Goal: Share content: Share content

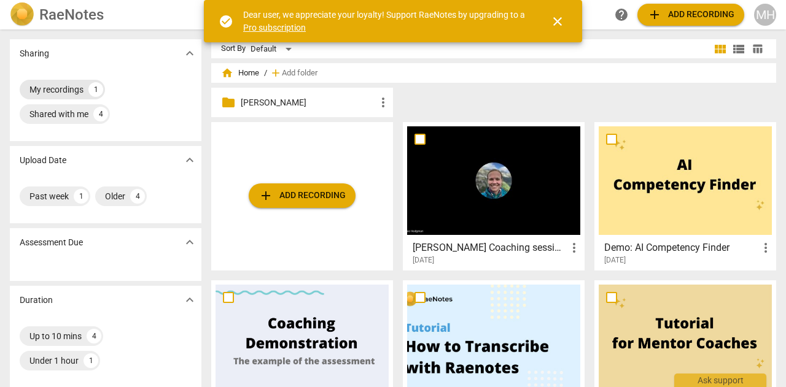
click at [58, 91] on div "My recordings" at bounding box center [56, 89] width 54 height 12
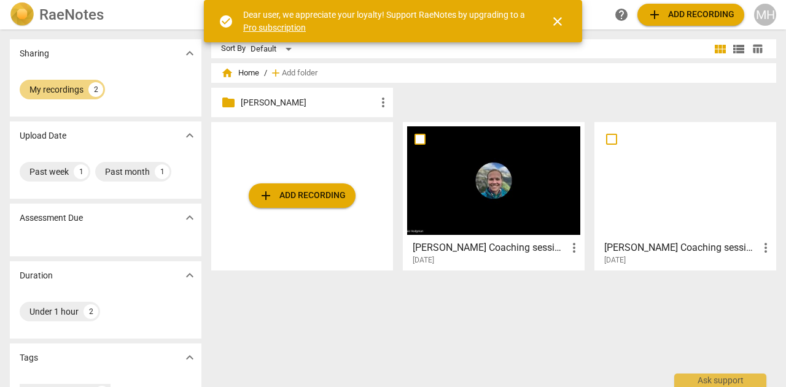
click at [643, 255] on div "[DATE]" at bounding box center [688, 260] width 169 height 10
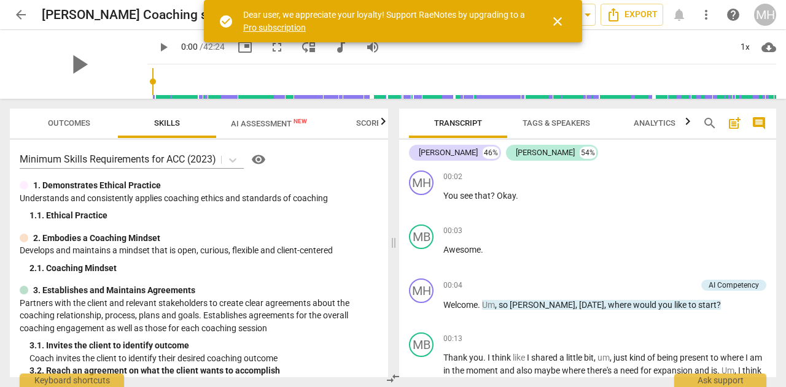
click at [49, 126] on span "Outcomes" at bounding box center [69, 122] width 42 height 9
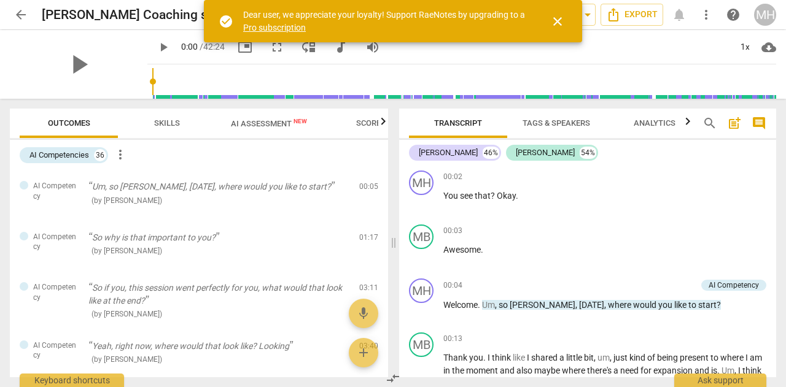
click at [255, 124] on span "AI Assessment New" at bounding box center [269, 123] width 76 height 9
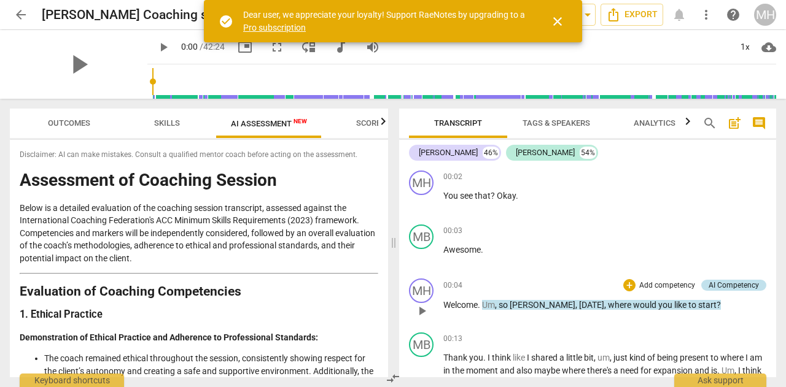
click at [713, 283] on div "AI Competency" at bounding box center [733, 285] width 50 height 11
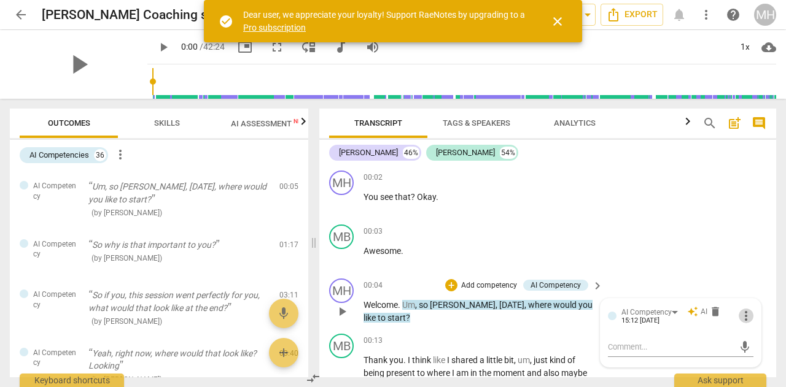
click at [743, 311] on span "more_vert" at bounding box center [745, 316] width 15 height 15
click at [724, 241] on div at bounding box center [393, 193] width 786 height 387
click at [640, 203] on div "MH play_arrow pause 00:02 + Add competency keyboard_arrow_right You see that ? …" at bounding box center [547, 193] width 457 height 54
click at [560, 284] on div "AI Competency" at bounding box center [555, 285] width 50 height 11
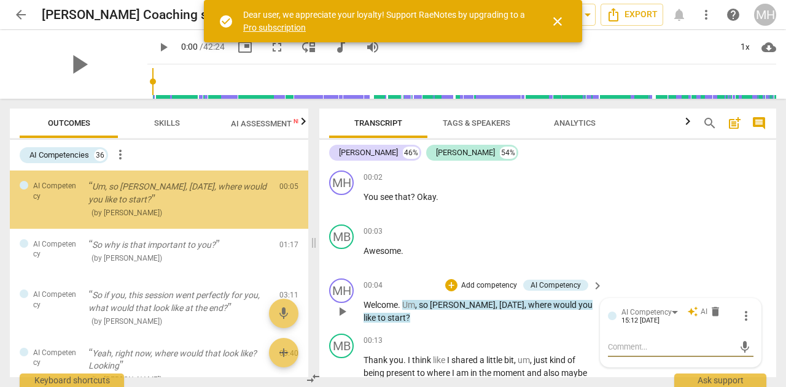
click at [484, 284] on p "Add competency" at bounding box center [489, 285] width 58 height 11
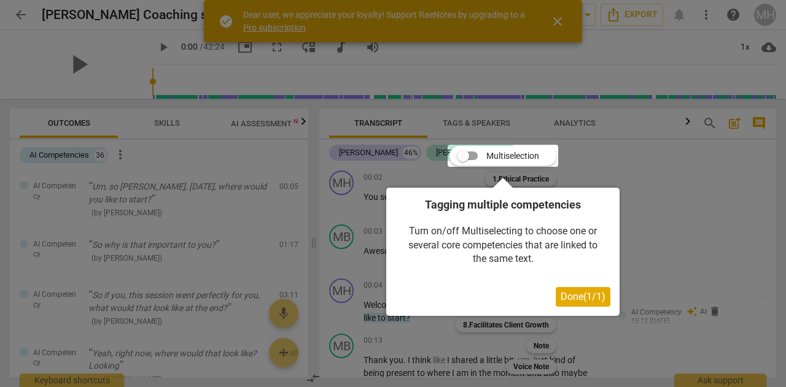
click at [584, 303] on span "Done ( 1 / 1 )" at bounding box center [582, 297] width 45 height 12
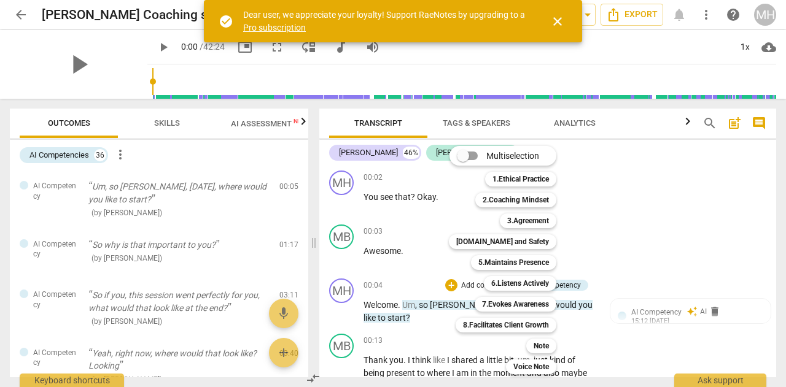
click at [188, 212] on div at bounding box center [393, 193] width 786 height 387
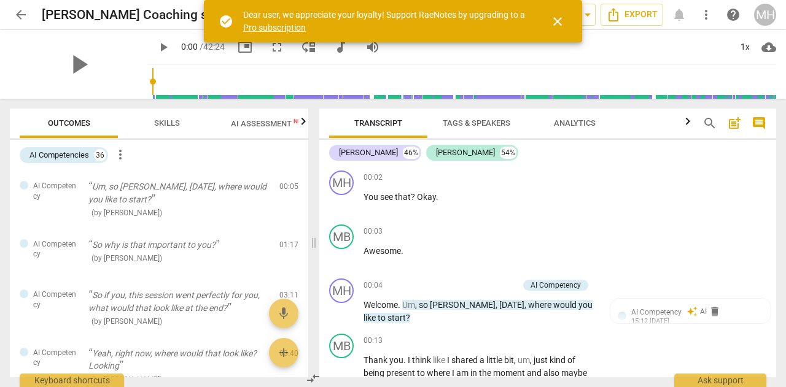
click at [380, 130] on span "Transcript" at bounding box center [377, 123] width 77 height 17
click at [172, 125] on span "Skills" at bounding box center [167, 122] width 26 height 9
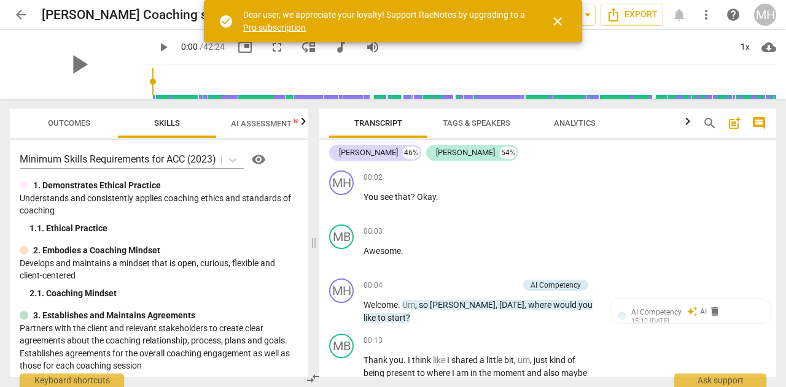
click at [79, 118] on span "Outcomes" at bounding box center [69, 122] width 42 height 9
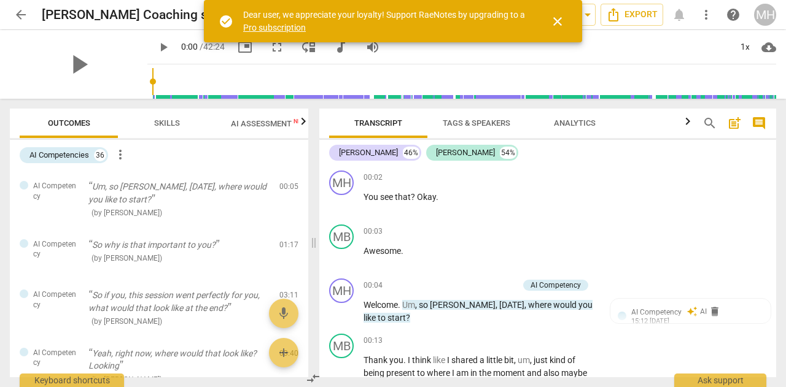
click at [253, 125] on span "AI Assessment New" at bounding box center [269, 123] width 76 height 9
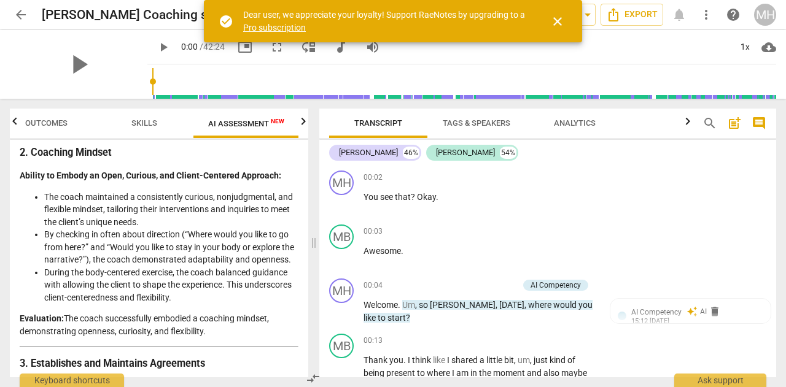
scroll to position [64, 0]
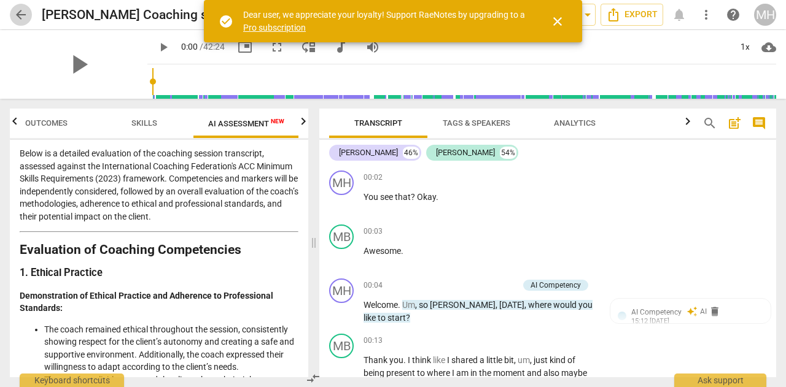
click at [21, 14] on span "arrow_back" at bounding box center [21, 14] width 15 height 15
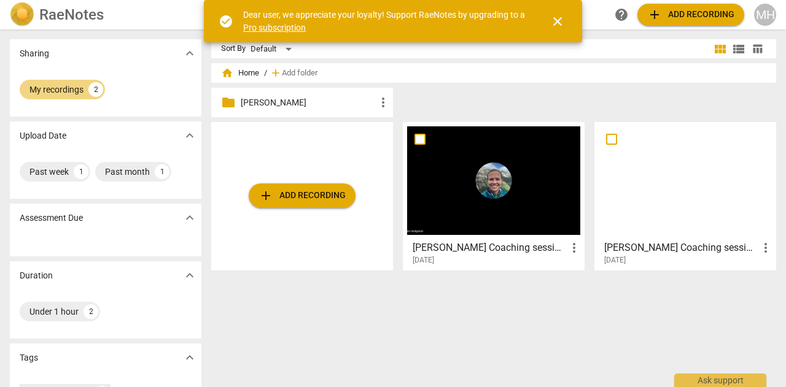
click at [561, 22] on span "close" at bounding box center [557, 21] width 15 height 15
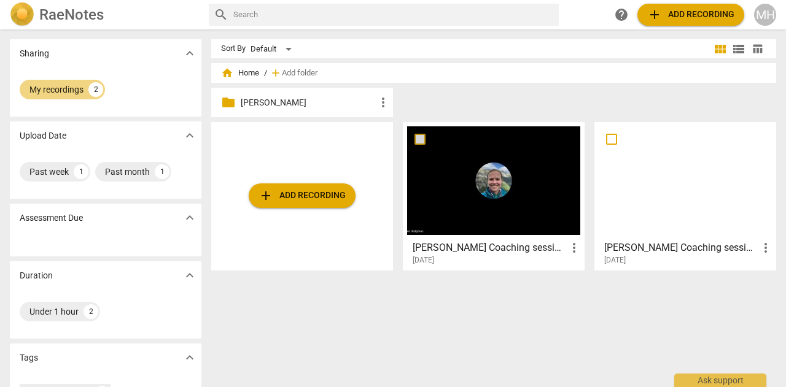
click at [419, 139] on input "checkbox" at bounding box center [420, 139] width 26 height 15
checkbox input "false"
click at [445, 207] on div at bounding box center [493, 180] width 173 height 109
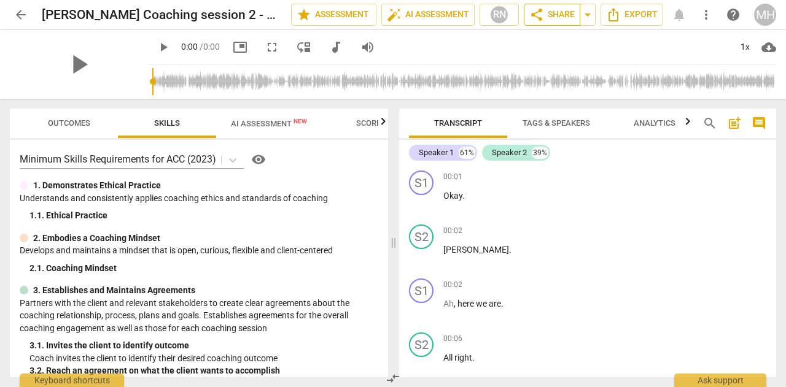
click at [544, 18] on span "share Share" at bounding box center [551, 14] width 45 height 15
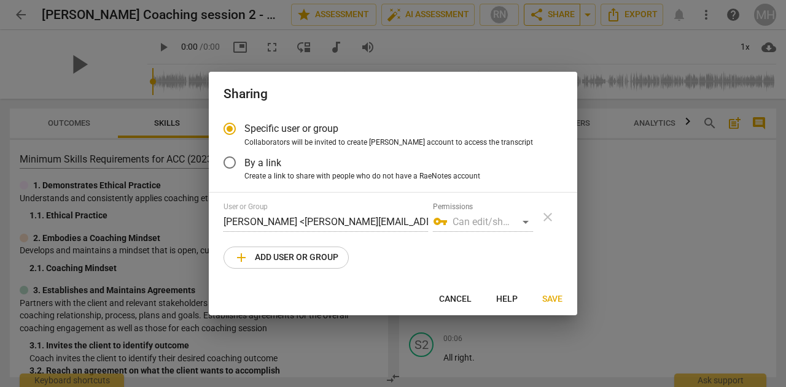
radio input "false"
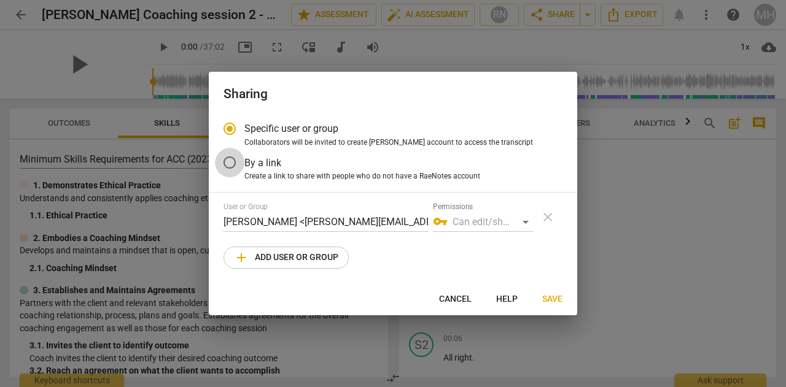
click at [233, 160] on input "By a link" at bounding box center [229, 162] width 29 height 29
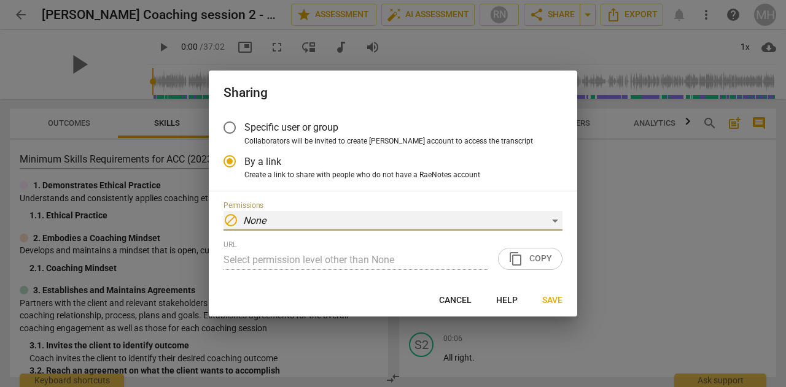
click at [559, 225] on div "block None" at bounding box center [392, 221] width 339 height 20
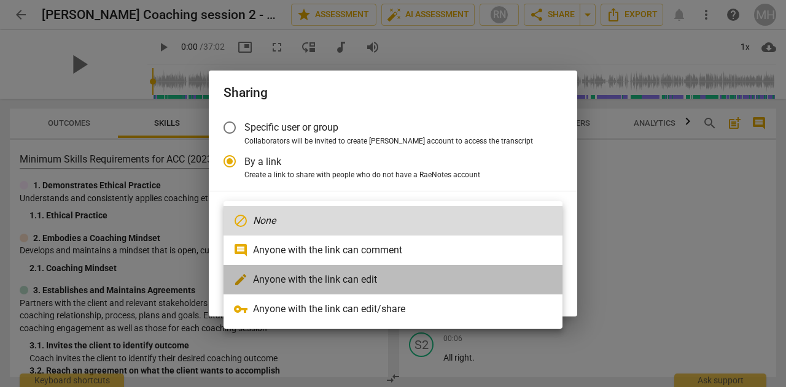
click at [327, 279] on li "edit Anyone with the link can edit" at bounding box center [392, 279] width 339 height 29
radio input "false"
type input "[URL][DOMAIN_NAME]"
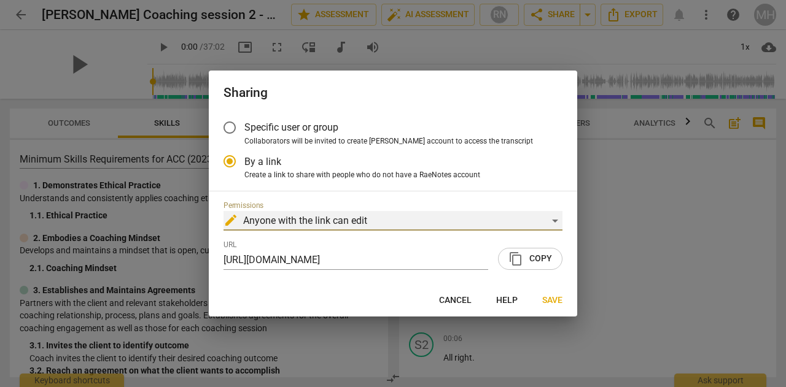
click at [549, 223] on div "edit Anyone with the link can edit" at bounding box center [392, 221] width 339 height 20
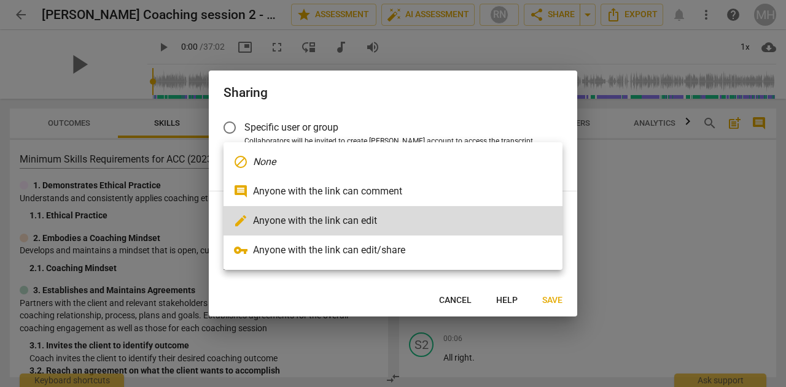
click at [286, 298] on div at bounding box center [393, 193] width 786 height 387
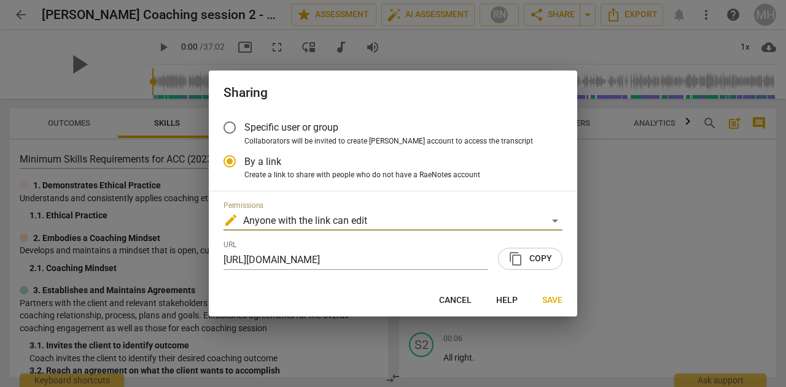
click at [225, 122] on input "Specific user or group" at bounding box center [229, 127] width 29 height 29
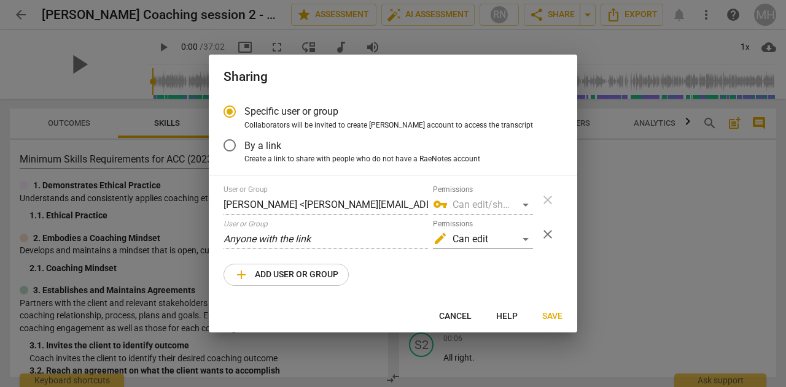
click at [466, 212] on div "vpn_key Can edit/share" at bounding box center [483, 205] width 100 height 20
click at [465, 206] on div "vpn_key Can edit/share" at bounding box center [483, 205] width 100 height 20
click at [259, 279] on span "add Add user or group" at bounding box center [286, 275] width 104 height 15
radio input "false"
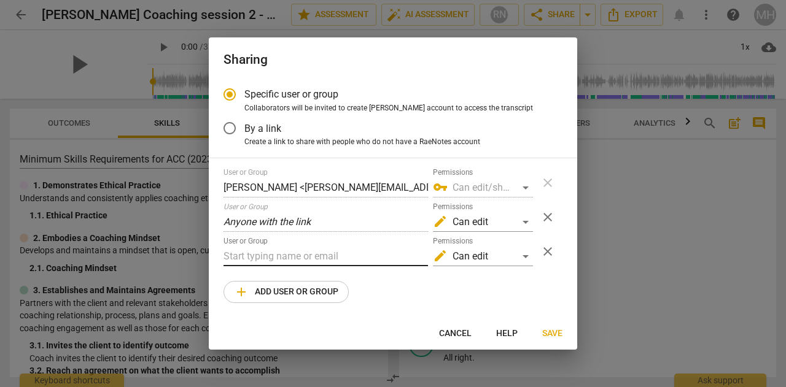
click at [266, 258] on input "text" at bounding box center [325, 257] width 204 height 20
paste input "[PERSON_NAME][EMAIL_ADDRESS][DOMAIN_NAME]"
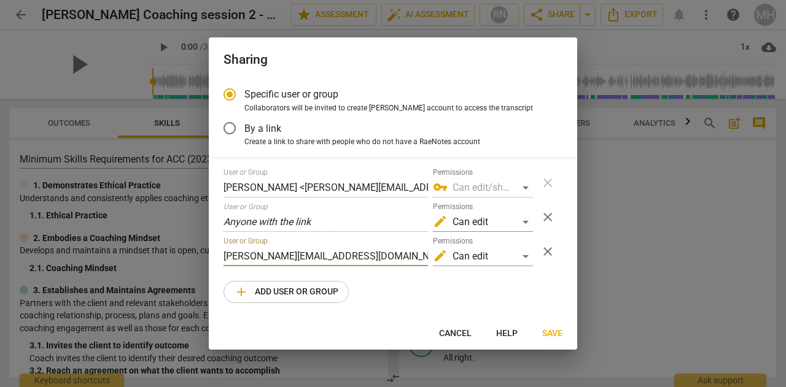
type input "[PERSON_NAME][EMAIL_ADDRESS][DOMAIN_NAME]"
click at [543, 214] on span "close" at bounding box center [547, 217] width 15 height 15
radio input "false"
type input "[PERSON_NAME][EMAIL_ADDRESS][DOMAIN_NAME]"
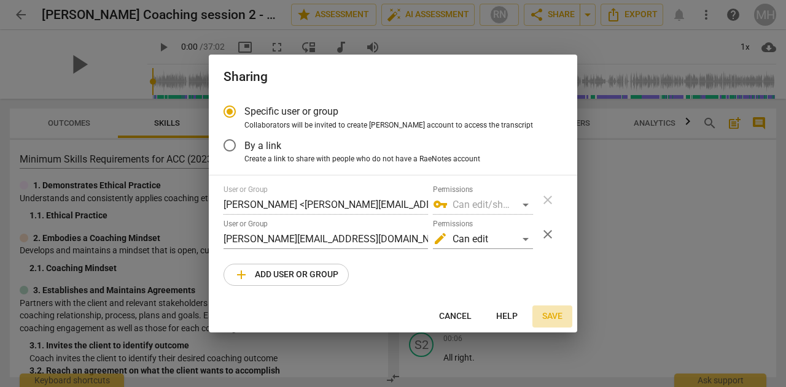
click at [549, 316] on span "Save" at bounding box center [552, 317] width 20 height 12
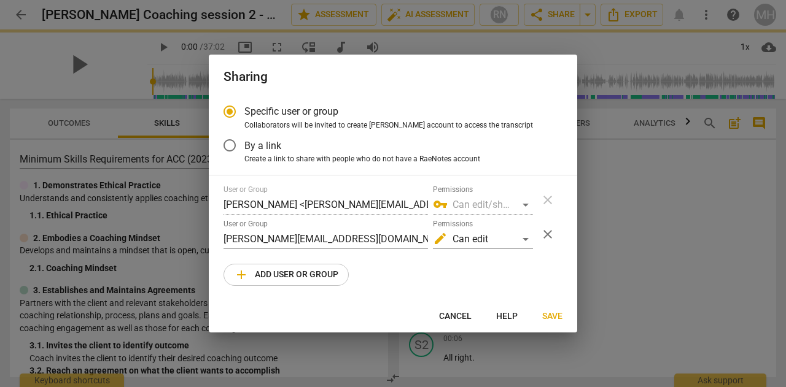
radio input "false"
type input "[PERSON_NAME][EMAIL_ADDRESS][DOMAIN_NAME]"
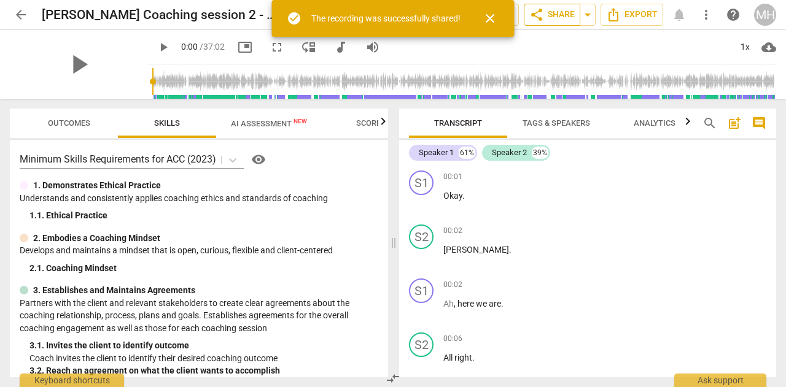
click at [566, 12] on span "share Share" at bounding box center [551, 14] width 45 height 15
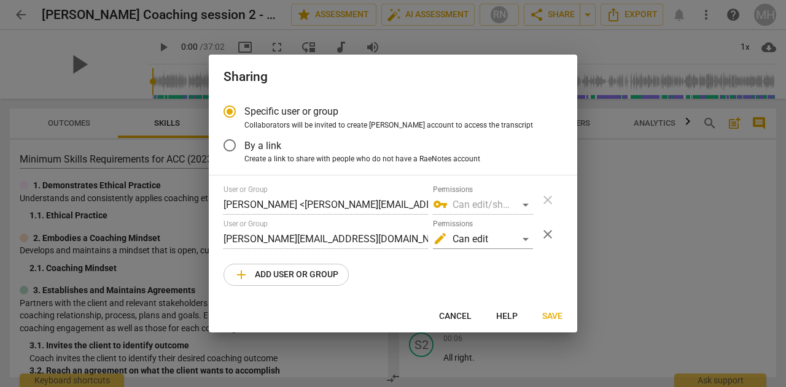
click at [497, 42] on div at bounding box center [393, 193] width 786 height 387
radio input "false"
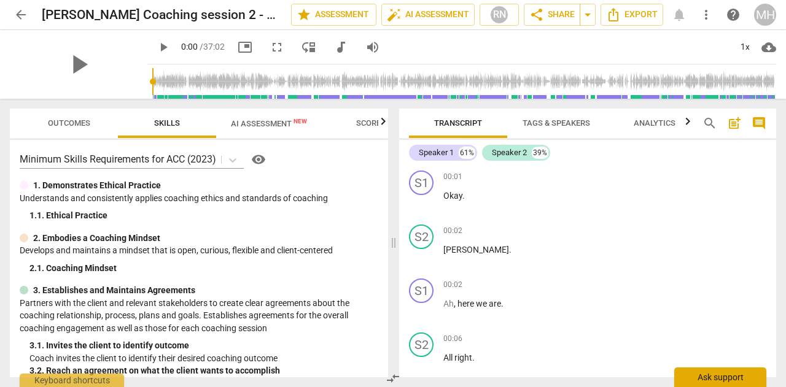
click at [714, 381] on div "Ask support" at bounding box center [720, 378] width 92 height 20
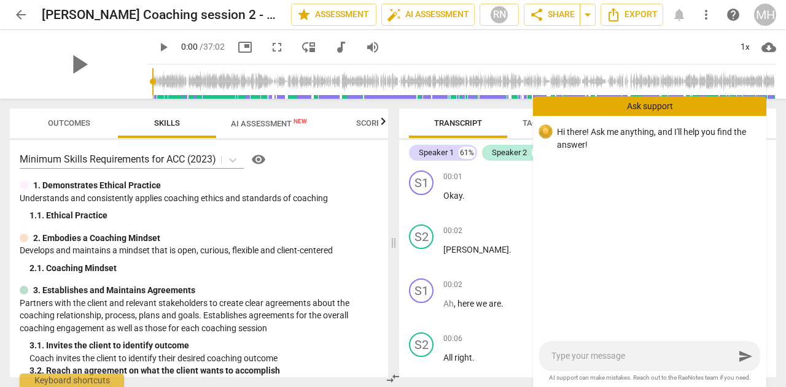
type textarea "I"
type textarea "If"
type textarea "If I"
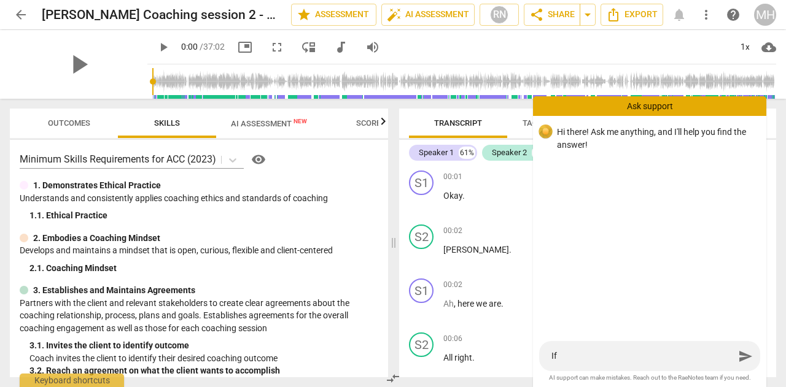
type textarea "If I"
type textarea "If I c"
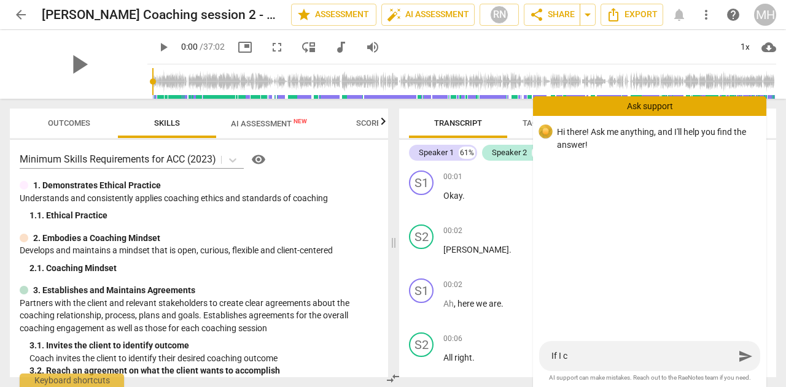
type textarea "If I ch"
type textarea "If I cho"
type textarea "If I choo"
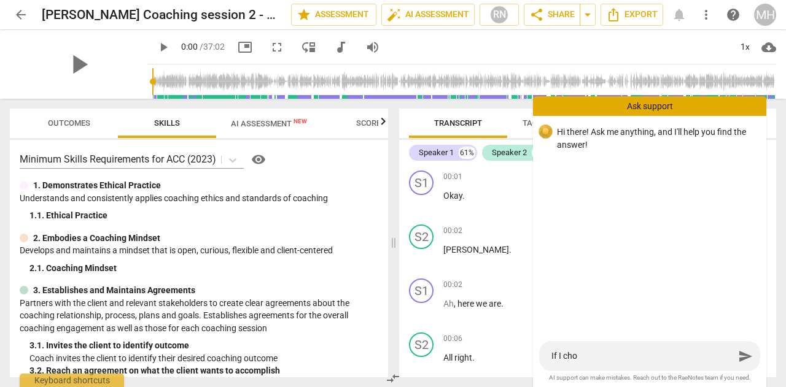
type textarea "If I choo"
type textarea "If I choos"
type textarea "If I choose"
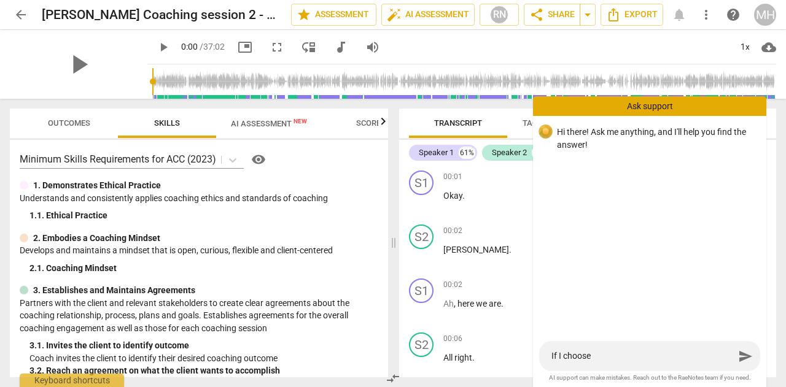
type textarea "If I choose"
type textarea "If I choose t"
type textarea "If I choose to"
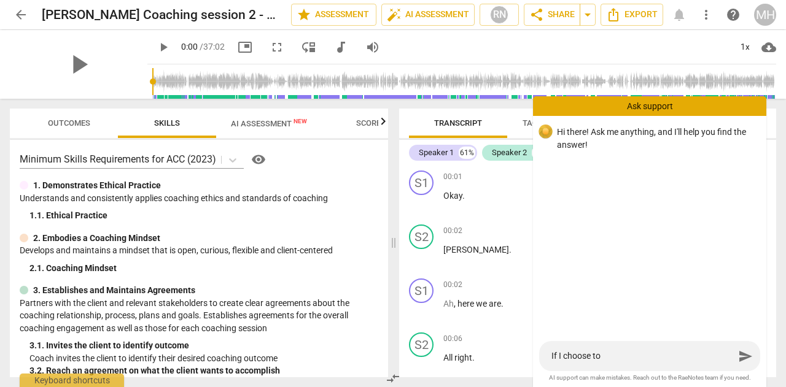
type textarea "If I choose to"
type textarea "If I choose to s"
type textarea "If I choose to sh"
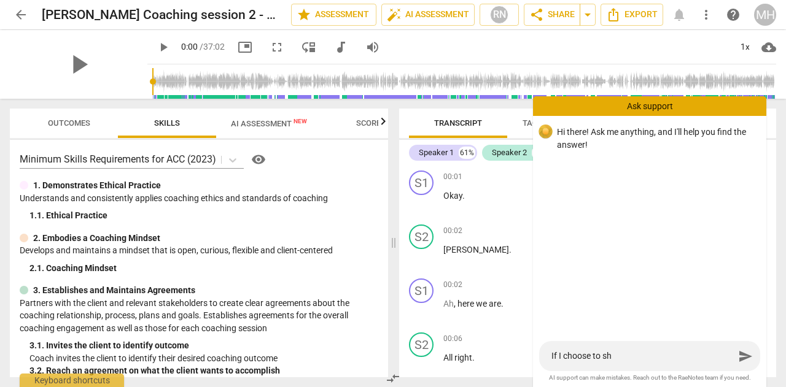
type textarea "If I choose to sha"
type textarea "If I choose to shar"
type textarea "If I choose to share"
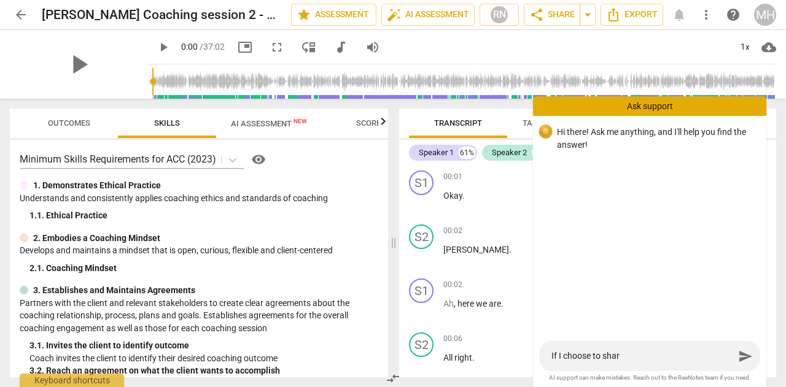
type textarea "If I choose to share"
type textarea "If I choose to share w"
type textarea "If I choose to share wi"
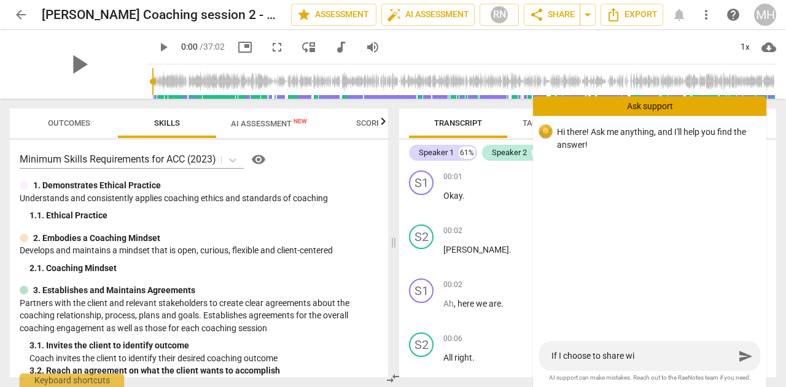
type textarea "If I choose to share wit"
type textarea "If I choose to share with"
type textarea "If I choose to share with a"
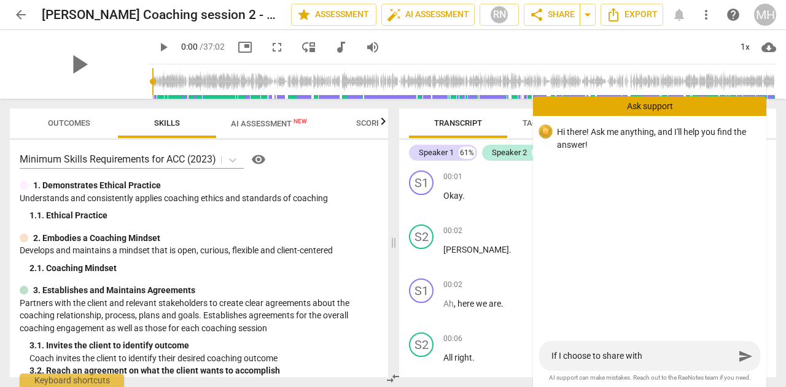
type textarea "If I choose to share with a"
type textarea "If I choose to share with a s"
type textarea "If I choose to share with a sp"
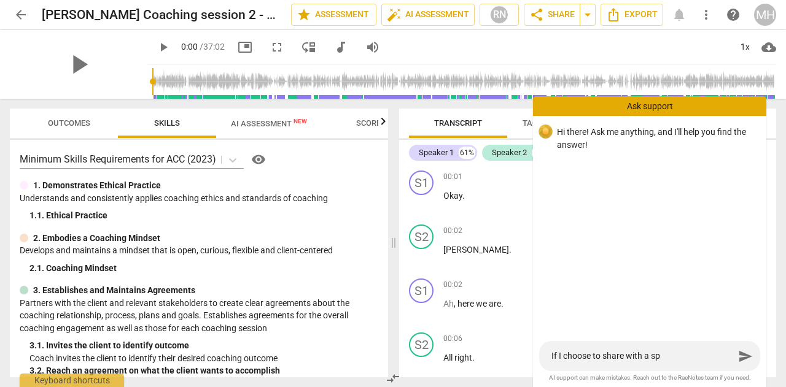
type textarea "If I choose to share with a spe"
type textarea "If I choose to share with a spec"
type textarea "If I choose to share with a speci"
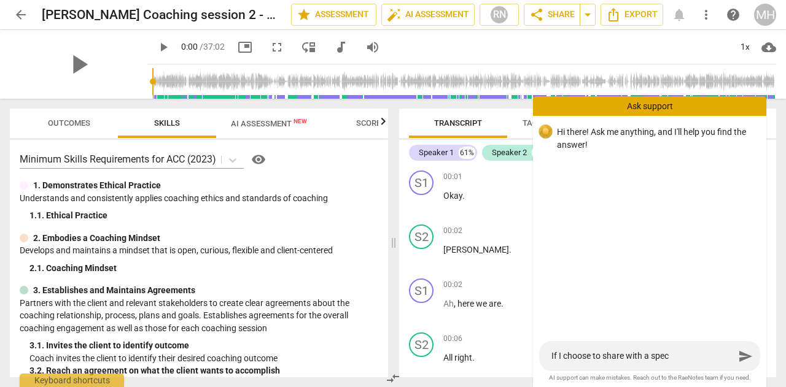
type textarea "If I choose to share with a speci"
type textarea "If I choose to share with a specif"
type textarea "If I choose to share with a specifi"
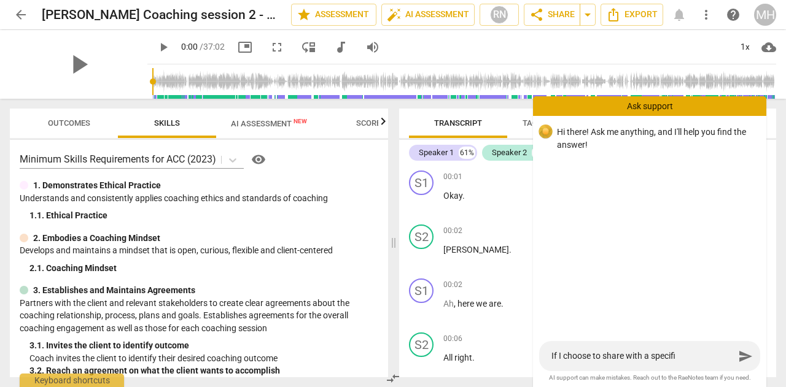
type textarea "If I choose to share with a specific"
type textarea "If I choose to share with a specific u"
type textarea "If I choose to share with a specific us"
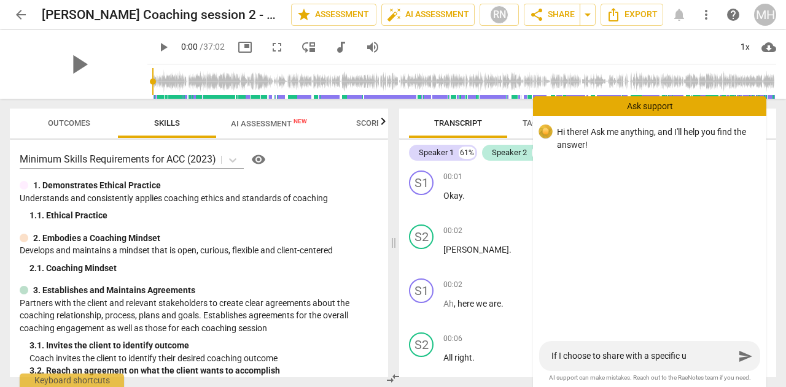
type textarea "If I choose to share with a specific us"
type textarea "If I choose to share with a specific use"
type textarea "If I choose to share with a specific use,"
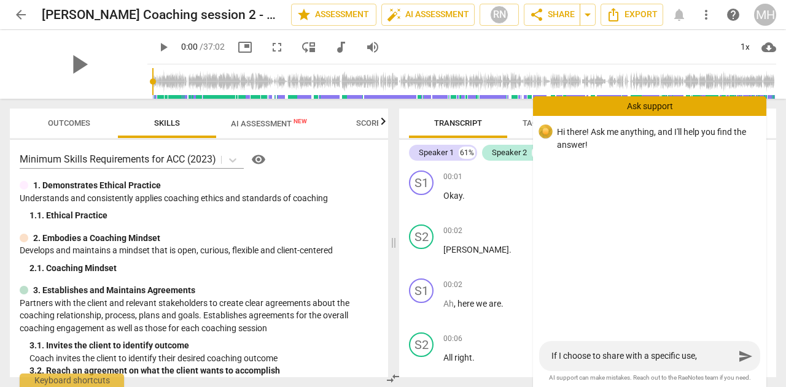
type textarea "If I choose to share with a specific use"
type textarea "If I choose to share with a specific user"
type textarea "If I choose to share with a specific user,"
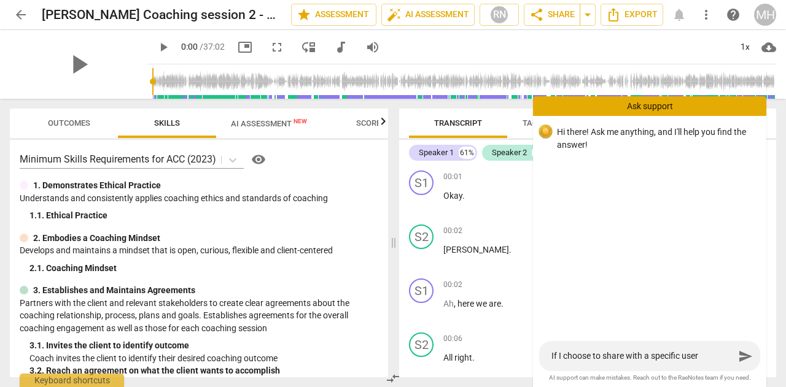
type textarea "If I choose to share with a specific user,"
type textarea "If I choose to share with a specific user, w"
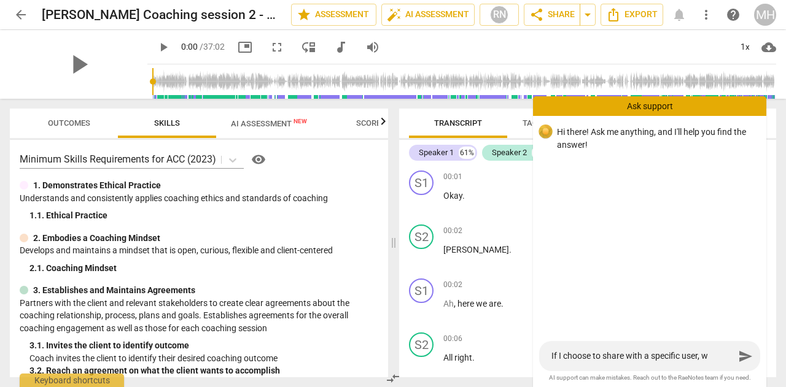
type textarea "If I choose to share with a specific user, wh"
type textarea "If I choose to share with a specific user, w"
type textarea "If I choose to share with a specific user, wi"
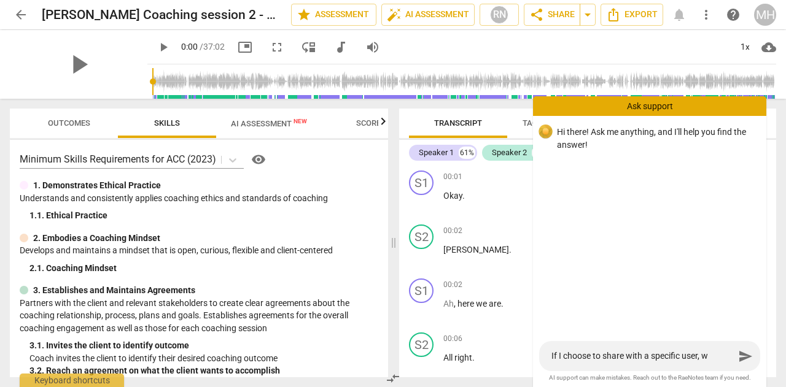
type textarea "If I choose to share with a specific user, wi"
type textarea "If I choose to share with a specific user, wil"
type textarea "If I choose to share with a specific user, will"
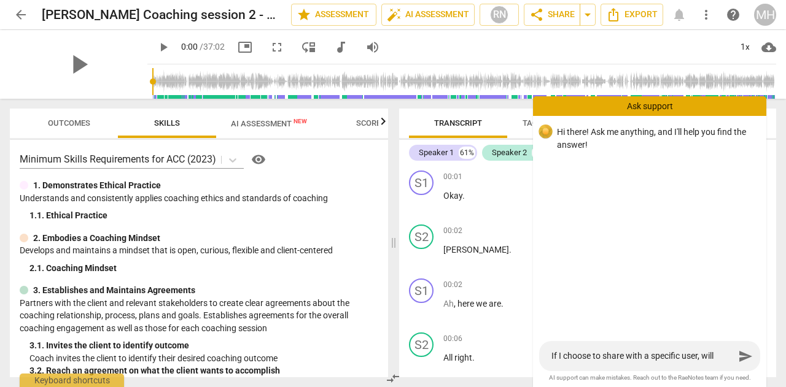
type textarea "If I choose to share with a specific user, will"
type textarea "If I choose to share with a specific user, will i"
type textarea "If I choose to share with a specific user, will"
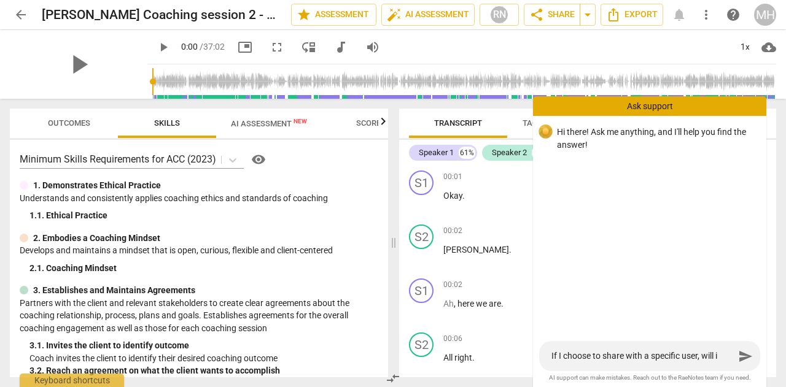
type textarea "If I choose to share with a specific user, will"
type textarea "If I choose to share with a specific user, will i"
type textarea "If I choose to share with a specific user, will it"
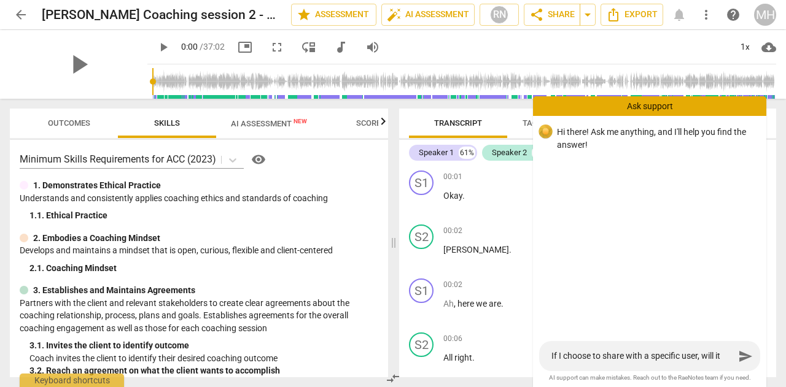
type textarea "If I choose to share with a specific user, will it"
type textarea "If I choose to share with a specific user, will it a"
type textarea "If I choose to share with a specific user, will it au"
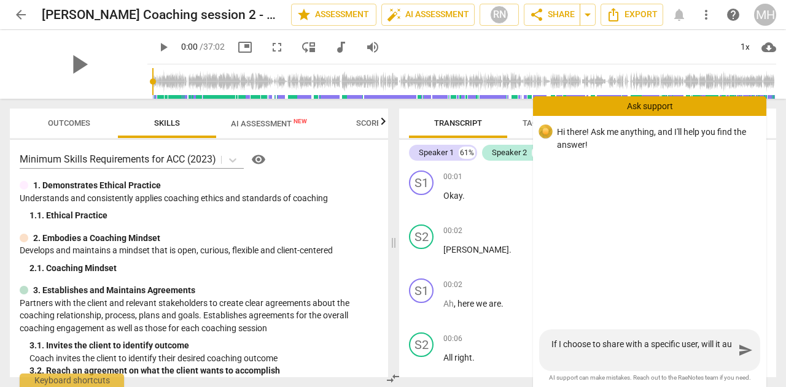
type textarea "If I choose to share with a specific user, will it aut"
type textarea "If I choose to share with a specific user, will it [PERSON_NAME]"
type textarea "If I choose to share with a specific user, will it aut"
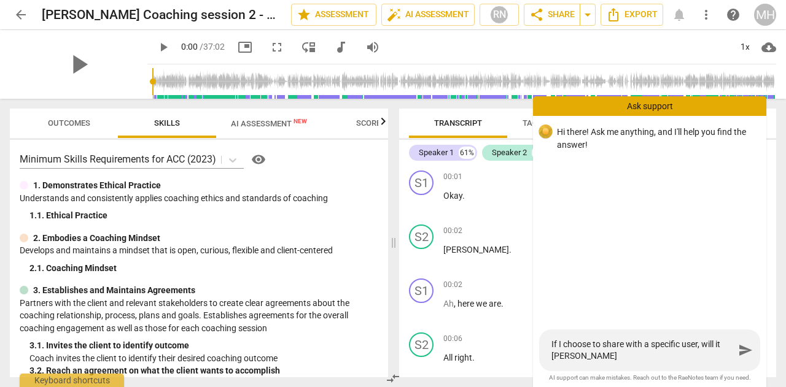
type textarea "If I choose to share with a specific user, will it aut"
type textarea "If I choose to share with a specific user, will it auto"
type textarea "If I choose to share with a specific user, will it autom"
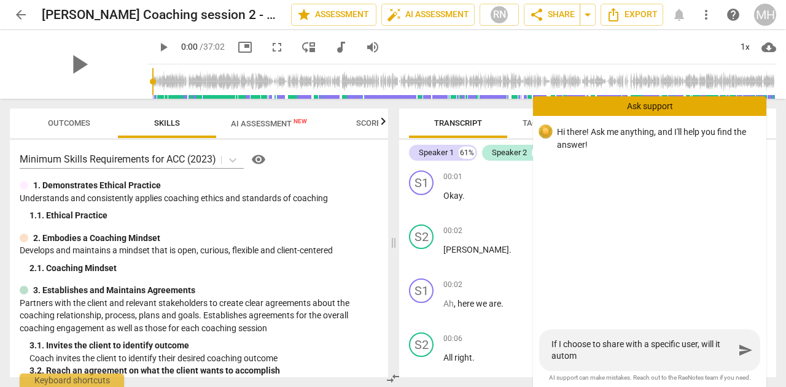
type textarea "If I choose to share with a specific user, will it automa"
type textarea "If I choose to share with a specific user, will it automat"
type textarea "If I choose to share with a specific user, will it automati"
type textarea "If I choose to share with a specific user, will it automatic"
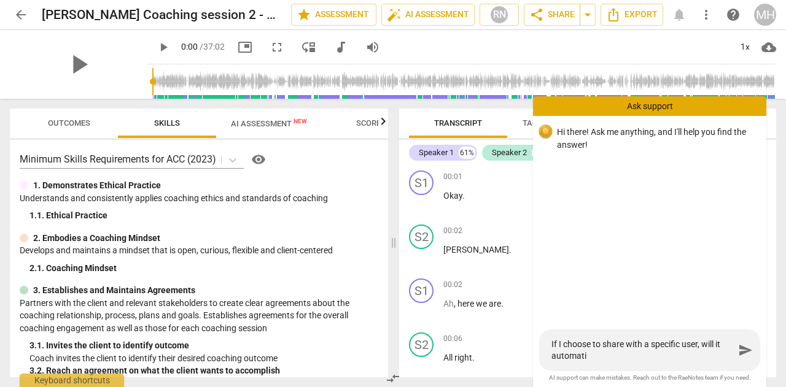
type textarea "If I choose to share with a specific user, will it automatic"
type textarea "If I choose to share with a specific user, will it automatica"
type textarea "If I choose to share with a specific user, will it automatical"
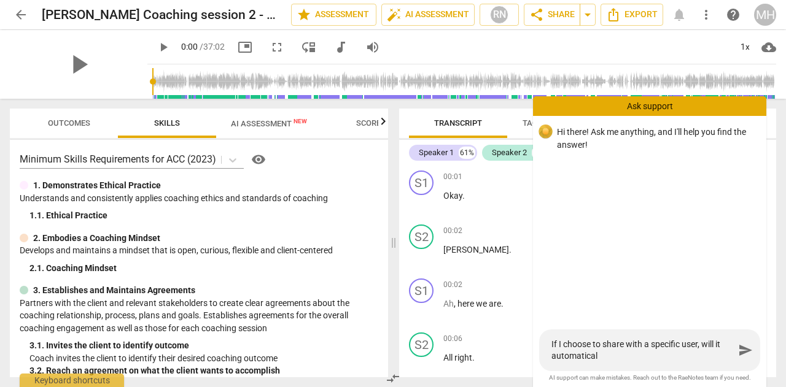
type textarea "If I choose to share with a specific user, will it automaticall"
type textarea "If I choose to share with a specific user, will it automatically"
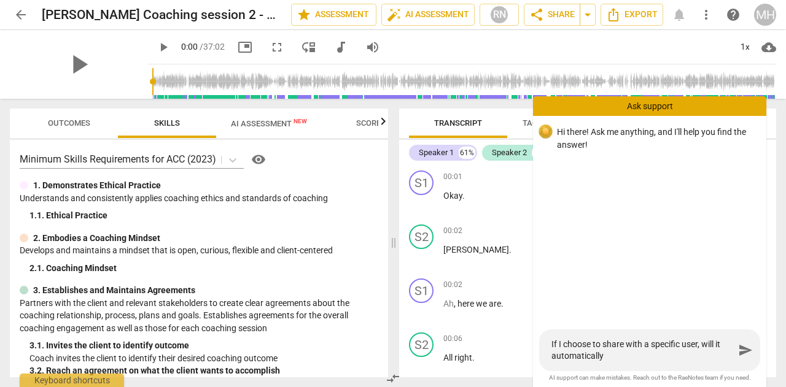
type textarea "If I choose to share with a specific user, will it automatically"
type textarea "If I choose to share with a specific user, will it automatically s"
type textarea "If I choose to share with a specific user, will it automatically se"
type textarea "If I choose to share with a specific user, will it automatically sen"
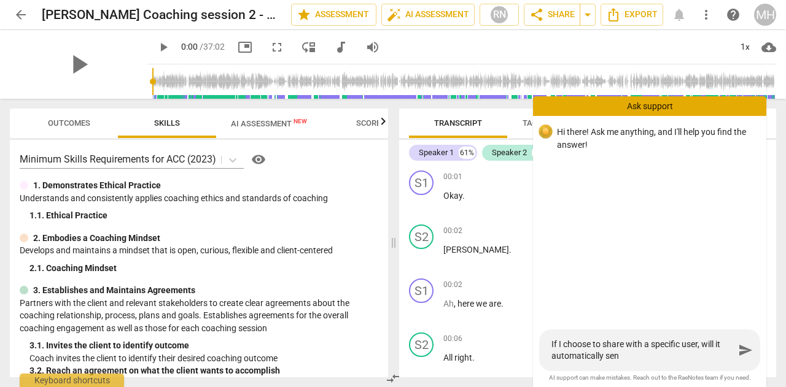
type textarea "If I choose to share with a specific user, will it automatically send"
type textarea "If I choose to share with a specific user, will it automatically send t"
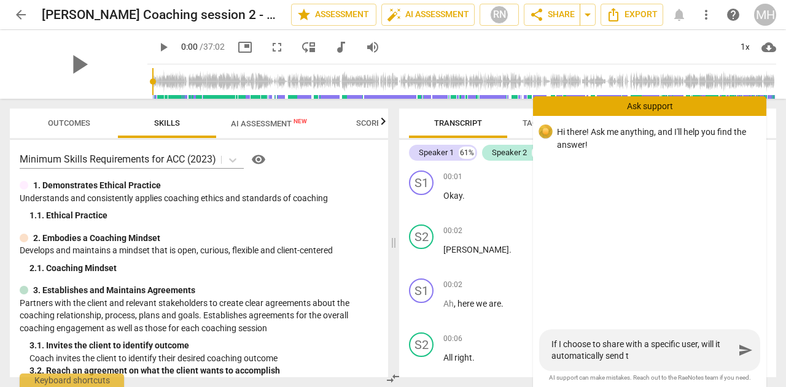
type textarea "If I choose to share with a specific user, will it automatically send th"
type textarea "If I choose to share with a specific user, will it automatically send the"
type textarea "If I choose to share with a specific user, will it automatically send them"
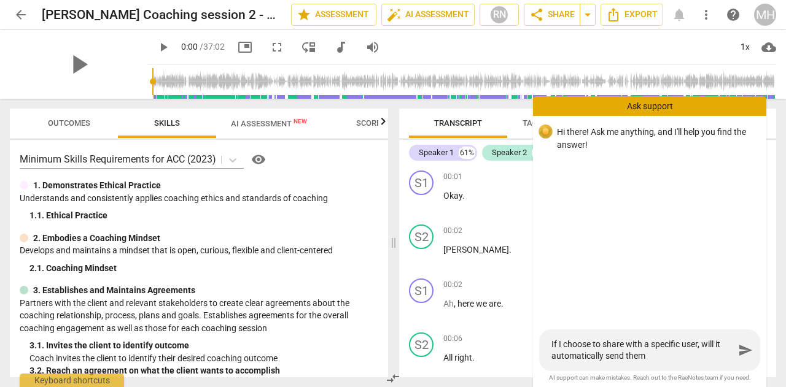
type textarea "If I choose to share with a specific user, will it automatically send them"
type textarea "If I choose to share with a specific user, will it automatically send them a"
type textarea "If I choose to share with a specific user, will it automatically send them an"
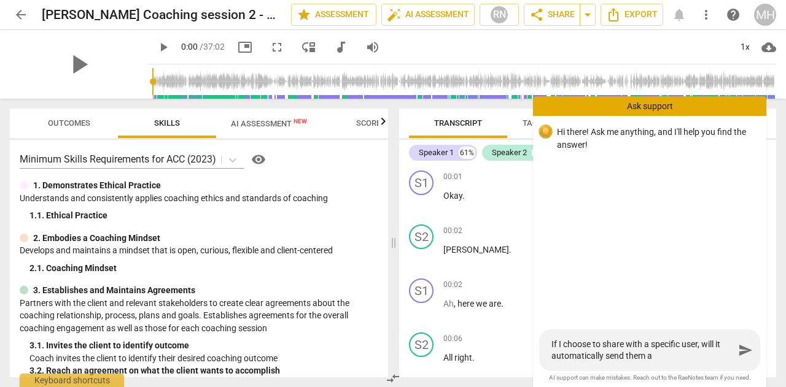
type textarea "If I choose to share with a specific user, will it automatically send them an"
type textarea "If I choose to share with a specific user, will it automatically send them an e"
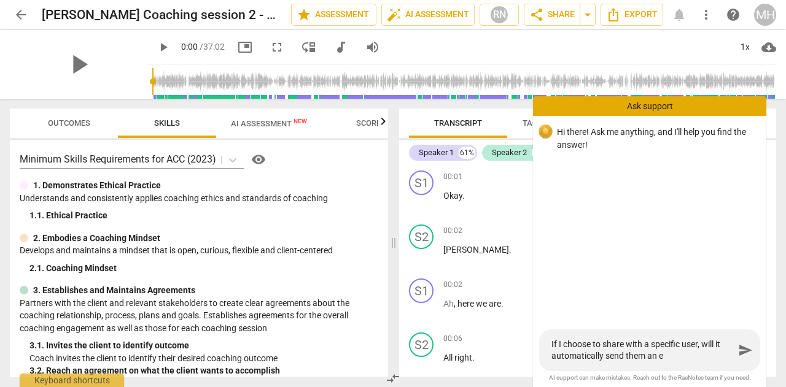
type textarea "If I choose to share with a specific user, will it automatically send them an em"
type textarea "If I choose to share with a specific user, will it automatically send them an e…"
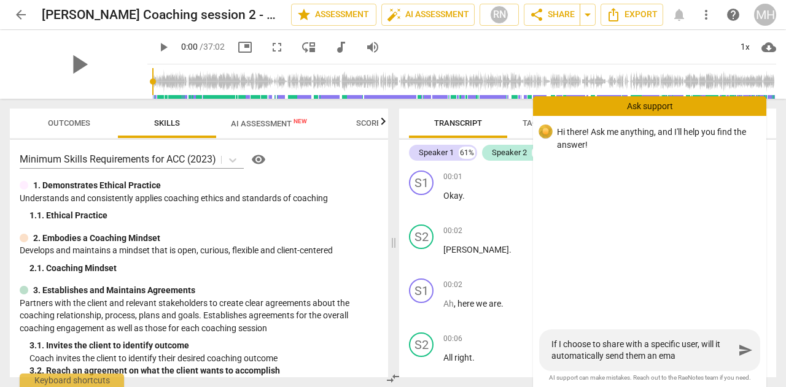
type textarea "If I choose to share with a specific user, will it automatically send them an e…"
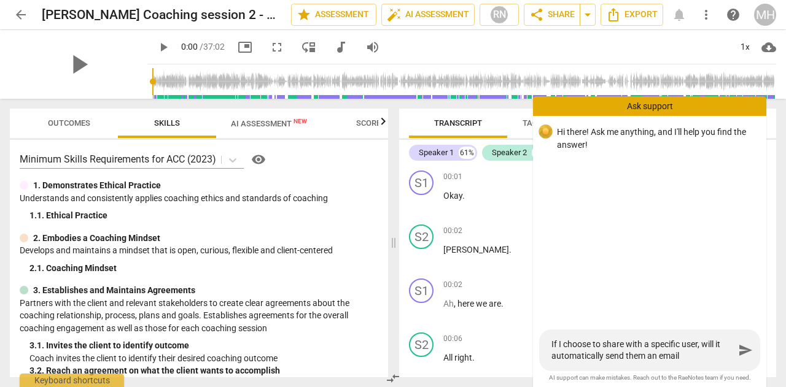
type textarea "If I choose to share with a specific user, will it automatically send them an e…"
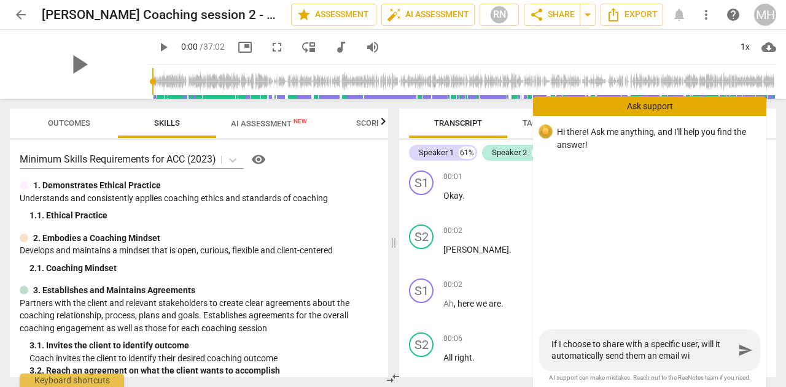
type textarea "If I choose to share with a specific user, will it automatically send them an e…"
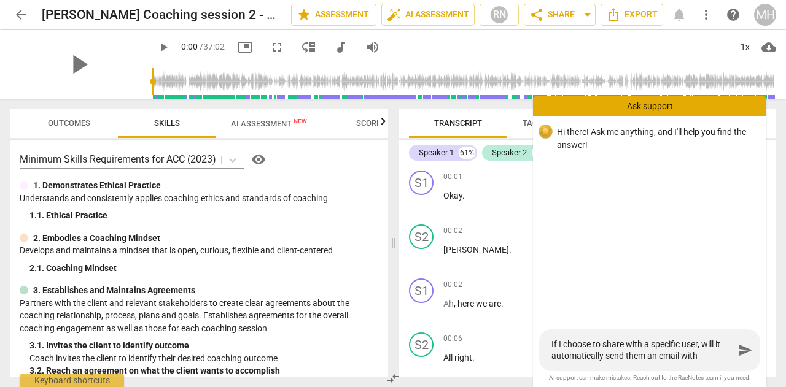
type textarea "If I choose to share with a specific user, will it automatically send them an e…"
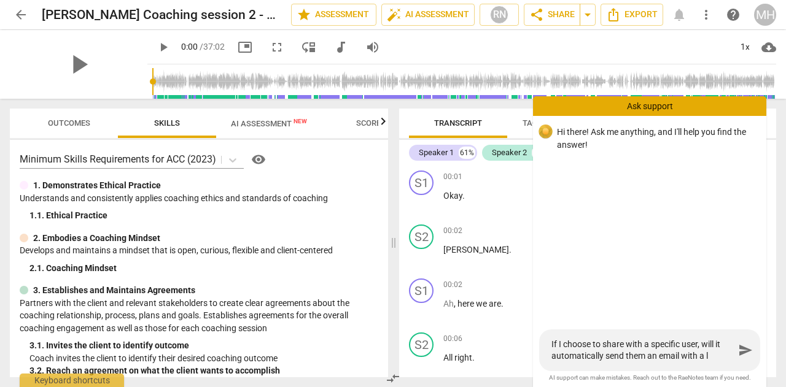
type textarea "If I choose to share with a specific user, will it automatically send them an e…"
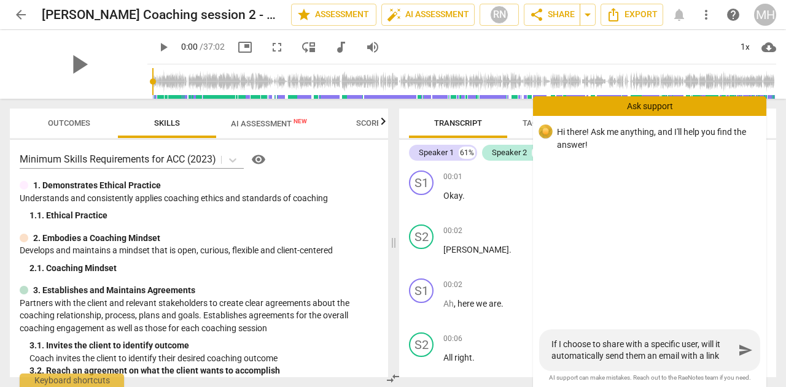
type textarea "If I choose to share with a specific user, will it automatically send them an e…"
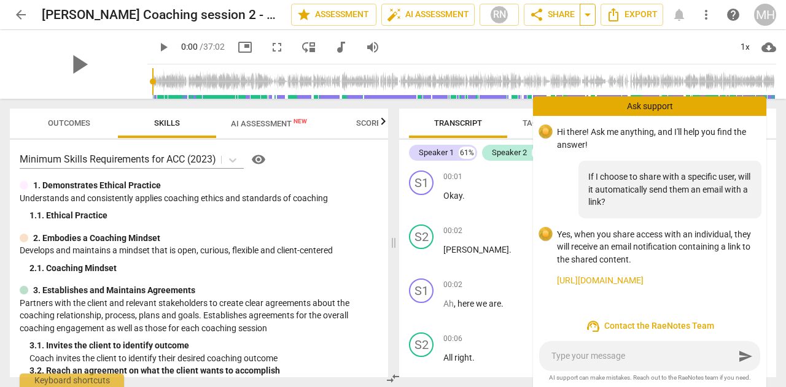
click at [588, 14] on span "arrow_drop_down" at bounding box center [587, 14] width 15 height 15
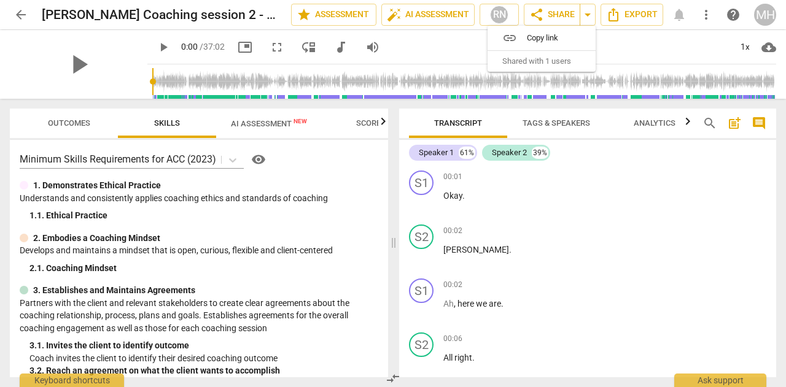
click at [530, 39] on span "Copy link" at bounding box center [549, 38] width 44 height 12
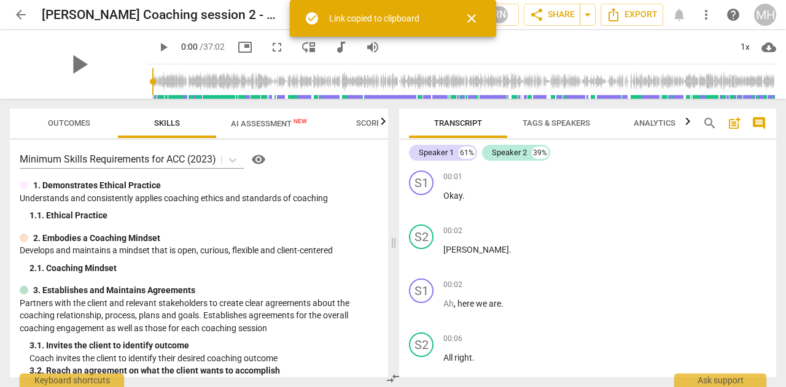
click at [472, 16] on span "close" at bounding box center [471, 18] width 15 height 15
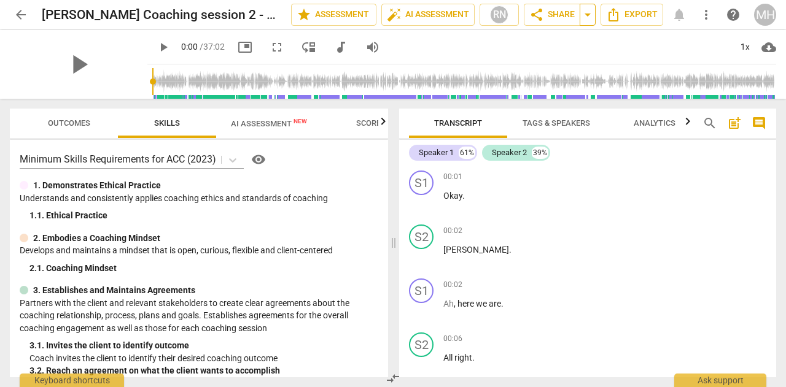
click at [592, 17] on span "arrow_drop_down" at bounding box center [587, 14] width 15 height 15
click at [545, 14] on span "share Share" at bounding box center [551, 14] width 45 height 15
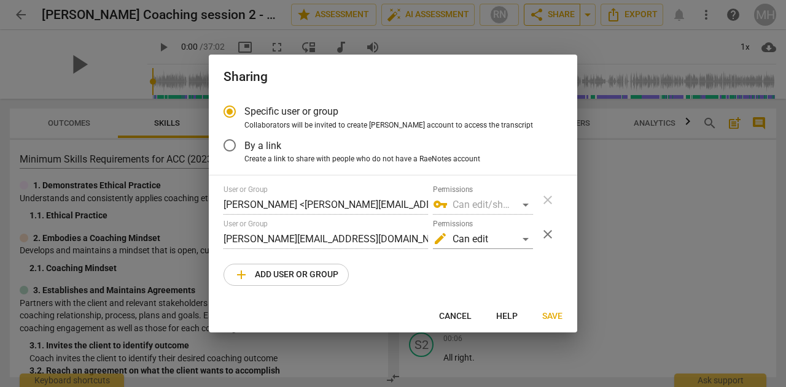
radio input "false"
click at [228, 144] on input "By a link" at bounding box center [229, 145] width 29 height 29
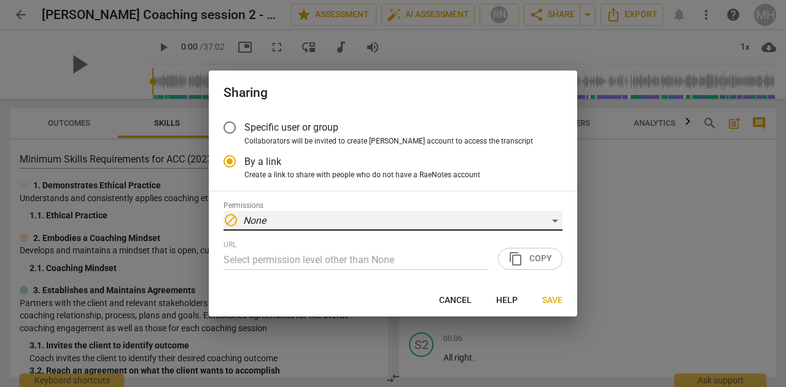
click at [389, 220] on div "block None" at bounding box center [392, 221] width 339 height 20
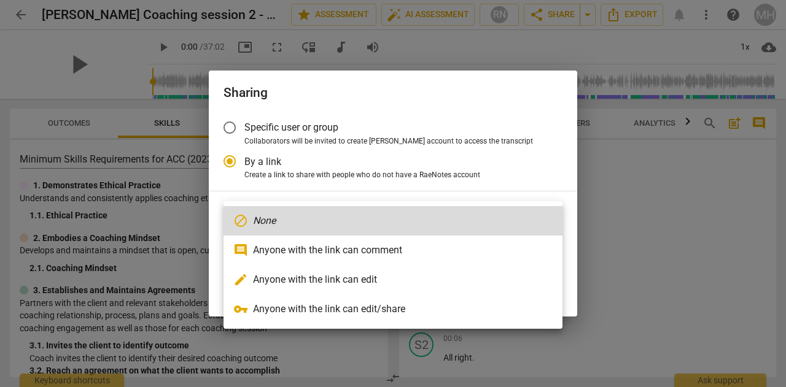
click at [328, 287] on li "edit Anyone with the link can edit" at bounding box center [392, 279] width 339 height 29
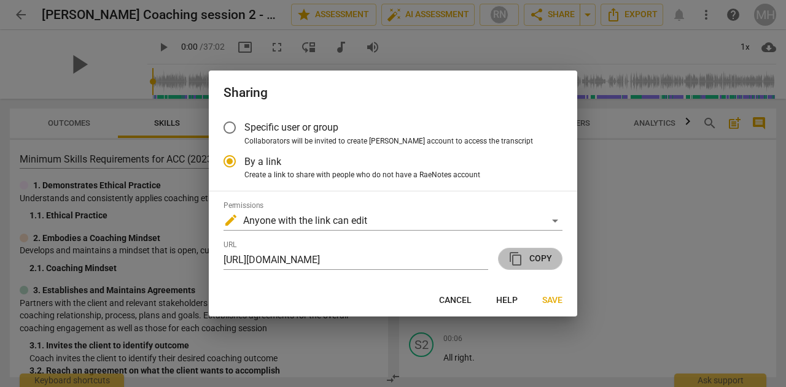
click at [541, 260] on span "content_copy Copy" at bounding box center [530, 259] width 44 height 15
